Goal: Use online tool/utility: Utilize a website feature to perform a specific function

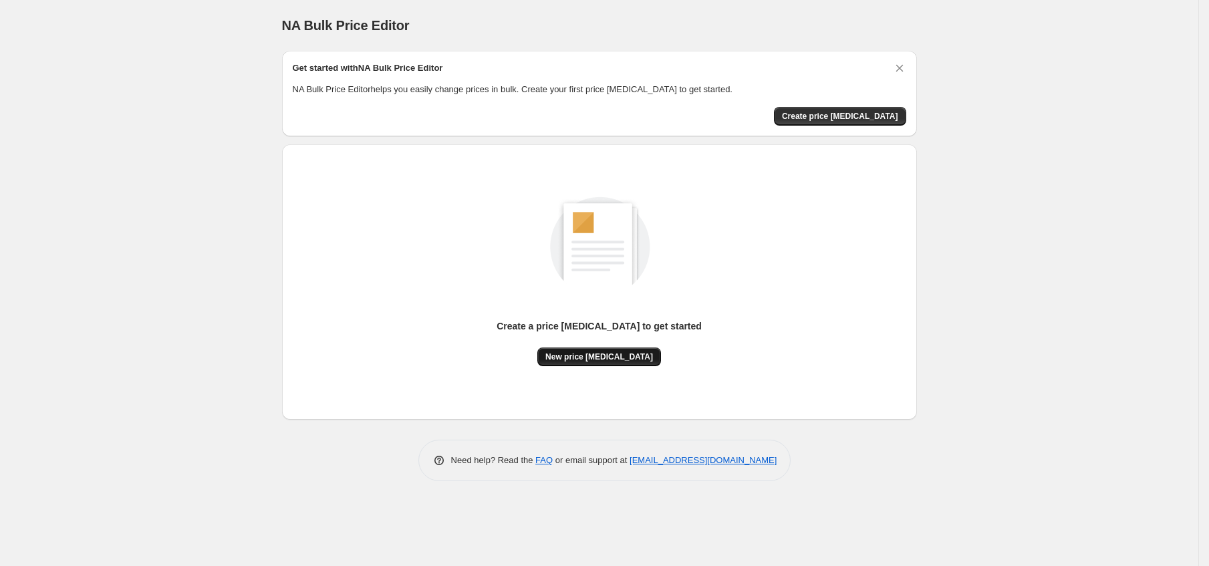
click at [600, 361] on span "New price change job" at bounding box center [599, 357] width 108 height 11
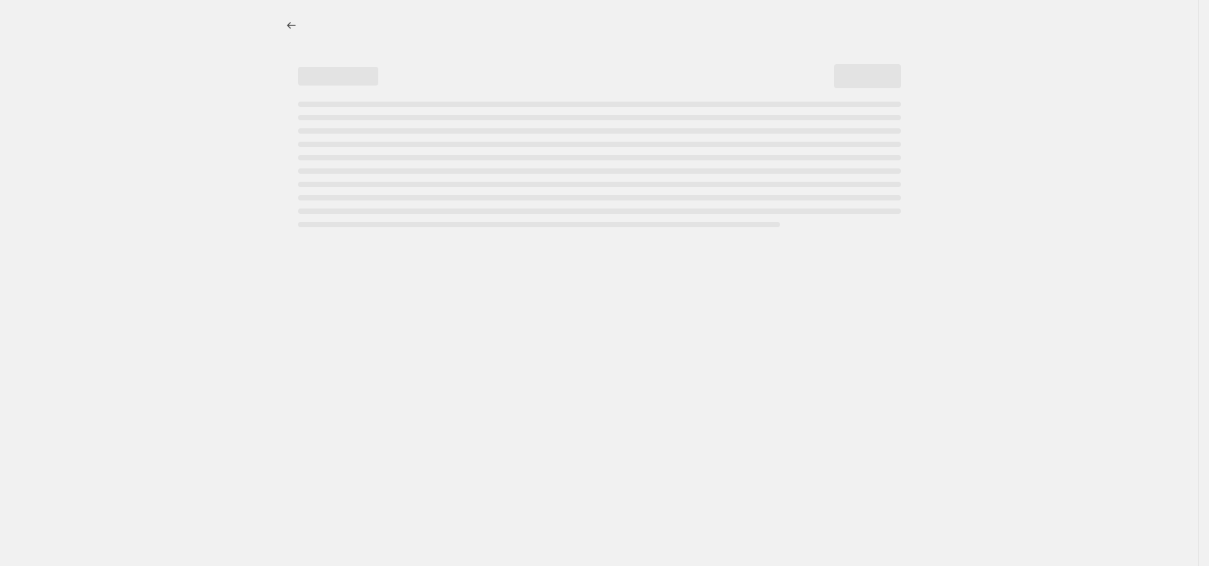
select select "percentage"
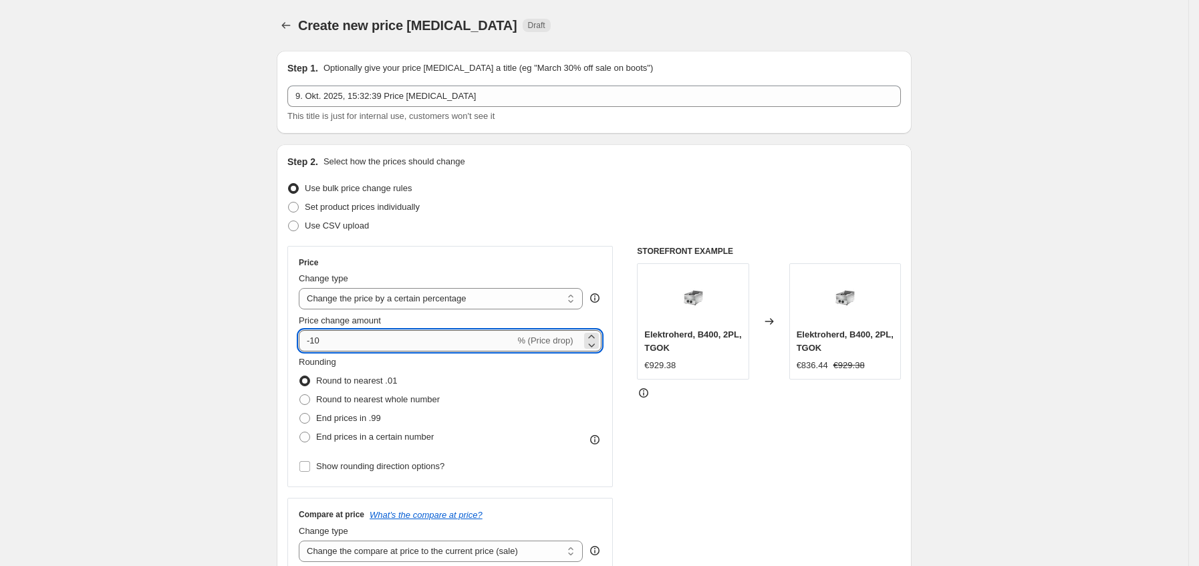
click at [463, 349] on input "-10" at bounding box center [407, 340] width 216 height 21
type input "-1"
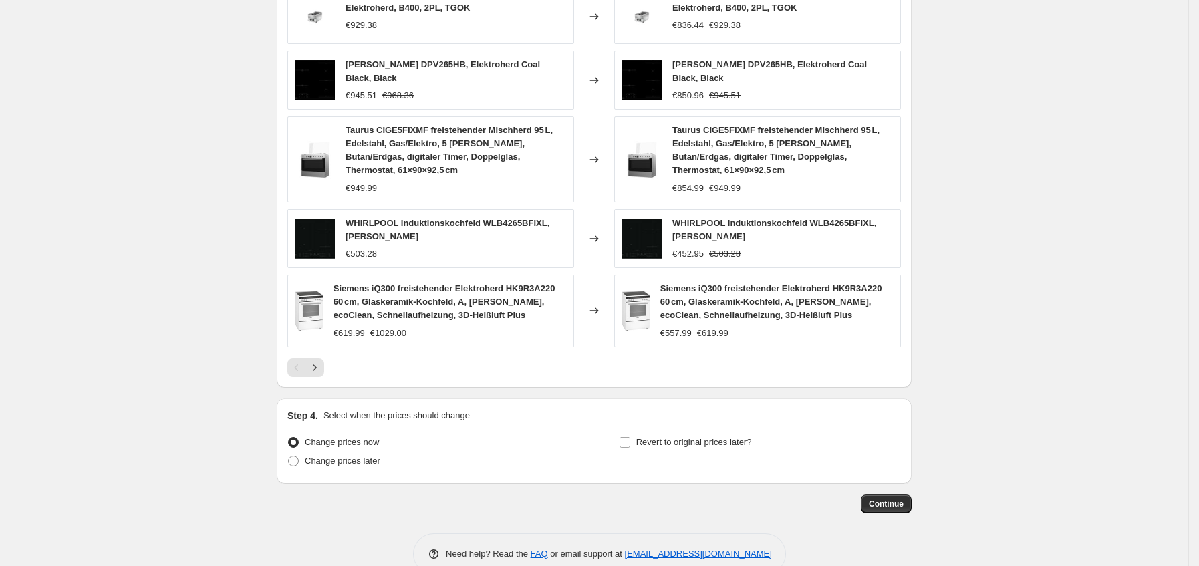
scroll to position [802, 0]
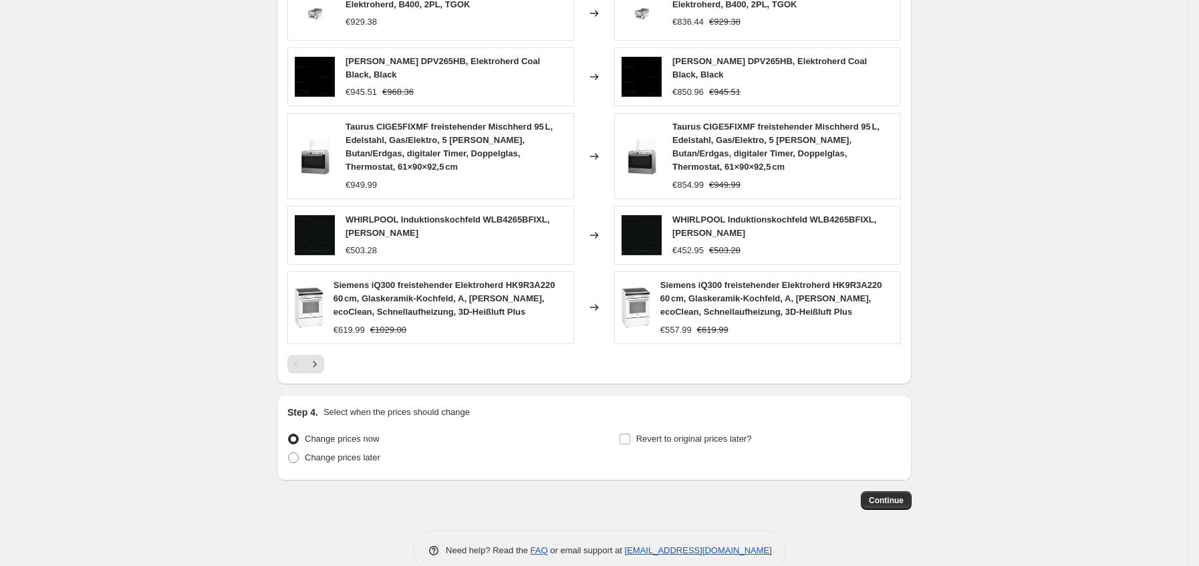
type input "-35"
click at [902, 501] on span "Continue" at bounding box center [886, 500] width 35 height 11
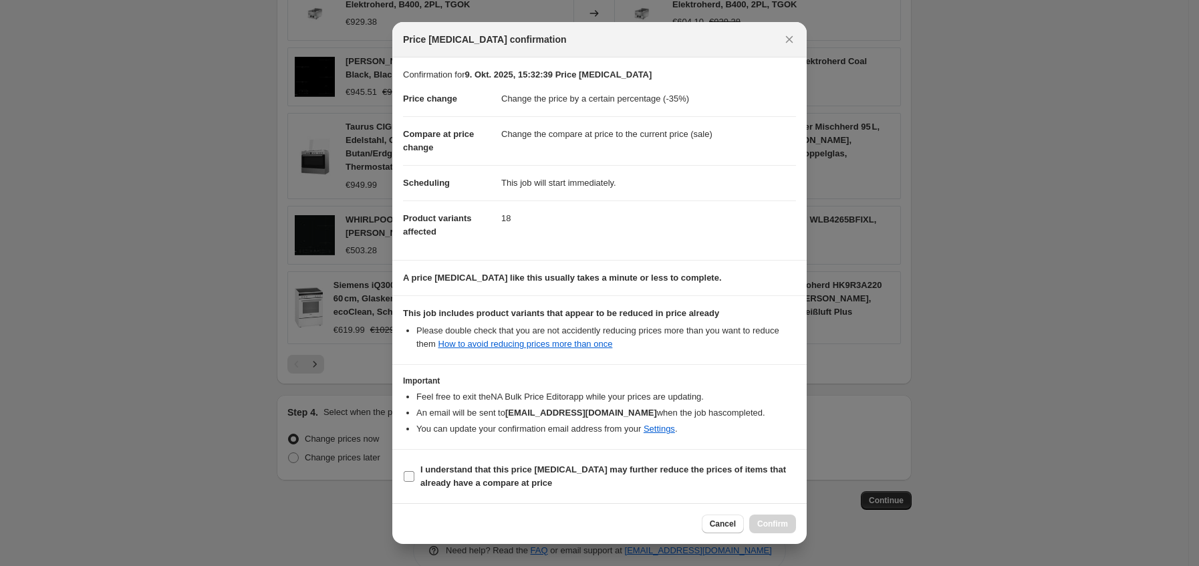
drag, startPoint x: 516, startPoint y: 470, endPoint x: 596, endPoint y: 471, distance: 79.5
click at [524, 470] on b "I understand that this price change job may further reduce the prices of items …" at bounding box center [603, 476] width 366 height 23
drag, startPoint x: 620, startPoint y: 497, endPoint x: 644, endPoint y: 489, distance: 25.2
click at [620, 495] on section "I understand that this price change job may further reduce the prices of items …" at bounding box center [599, 476] width 414 height 53
click at [616, 477] on span "I understand that this price change job may further reduce the prices of items …" at bounding box center [608, 476] width 376 height 27
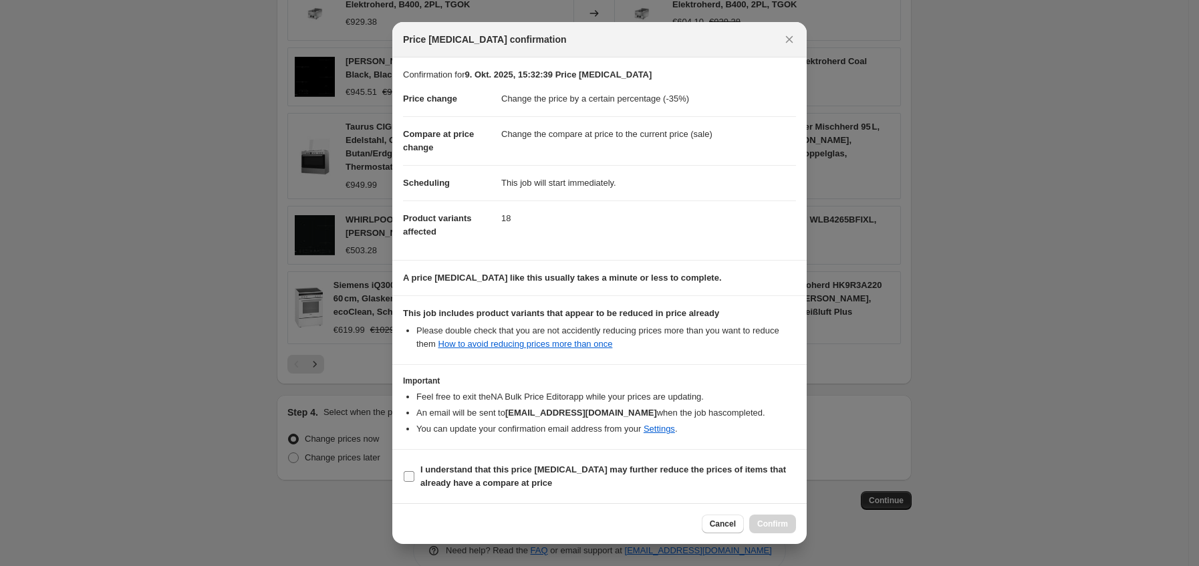
click at [414, 477] on input "I understand that this price change job may further reduce the prices of items …" at bounding box center [409, 476] width 11 height 11
click at [616, 477] on span "I understand that this price change job may further reduce the prices of items …" at bounding box center [608, 476] width 376 height 27
click at [414, 477] on input "I understand that this price change job may further reduce the prices of items …" at bounding box center [409, 476] width 11 height 11
click at [662, 469] on b "I understand that this price change job may further reduce the prices of items …" at bounding box center [603, 476] width 366 height 23
click at [414, 471] on input "I understand that this price change job may further reduce the prices of items …" at bounding box center [409, 476] width 11 height 11
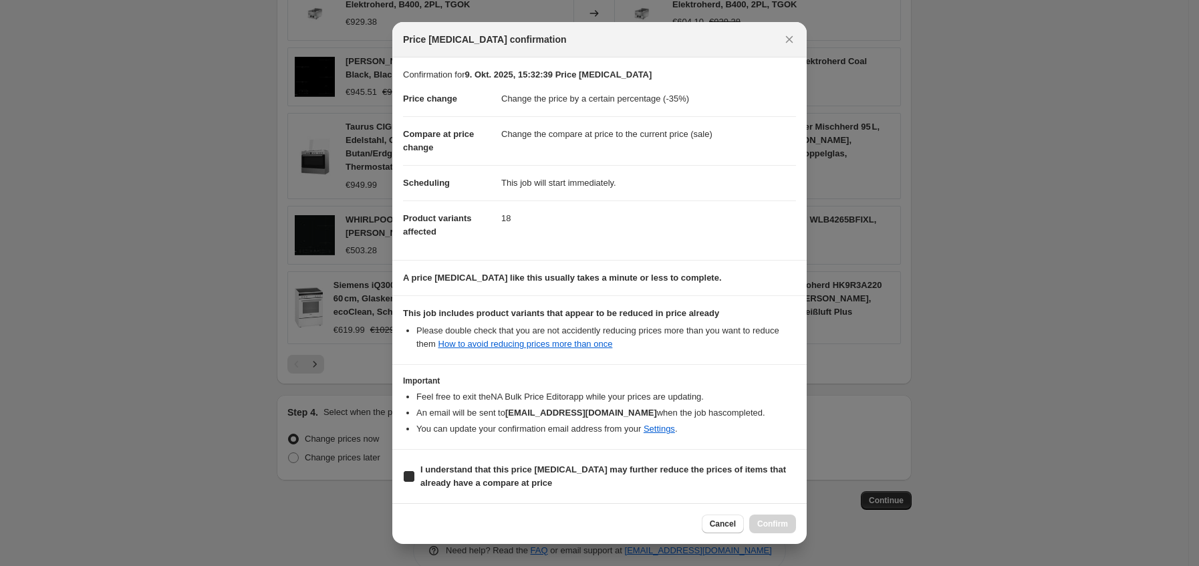
checkbox input "true"
drag, startPoint x: 781, startPoint y: 533, endPoint x: 796, endPoint y: 525, distance: 17.0
click at [786, 531] on button "Confirm" at bounding box center [772, 524] width 47 height 19
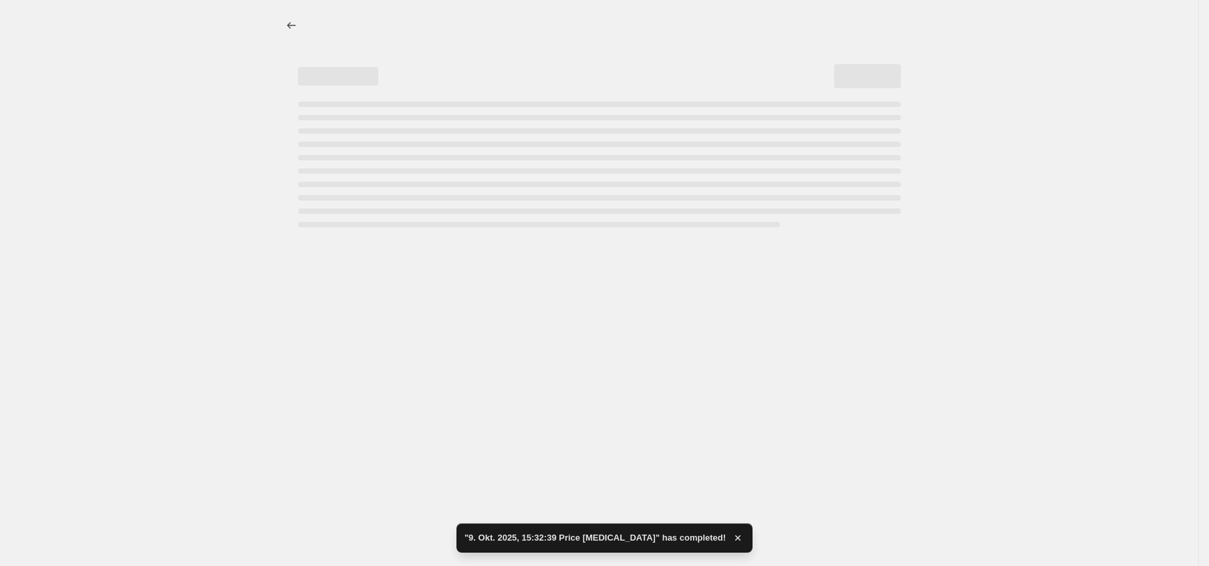
select select "percentage"
